Goal: Find specific page/section: Find specific page/section

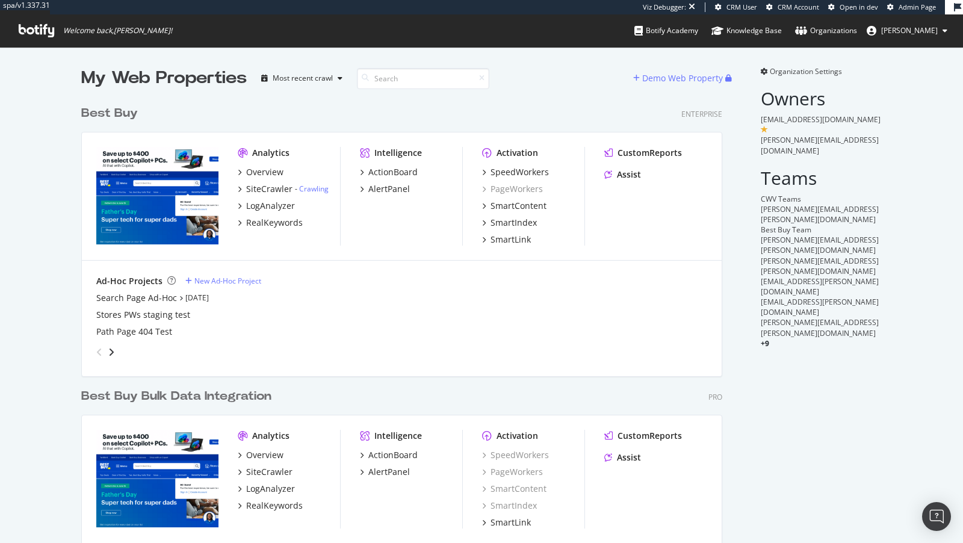
scroll to position [510, 650]
click at [508, 170] on div "SpeedWorkers" at bounding box center [519, 172] width 58 height 12
